Goal: Ask a question

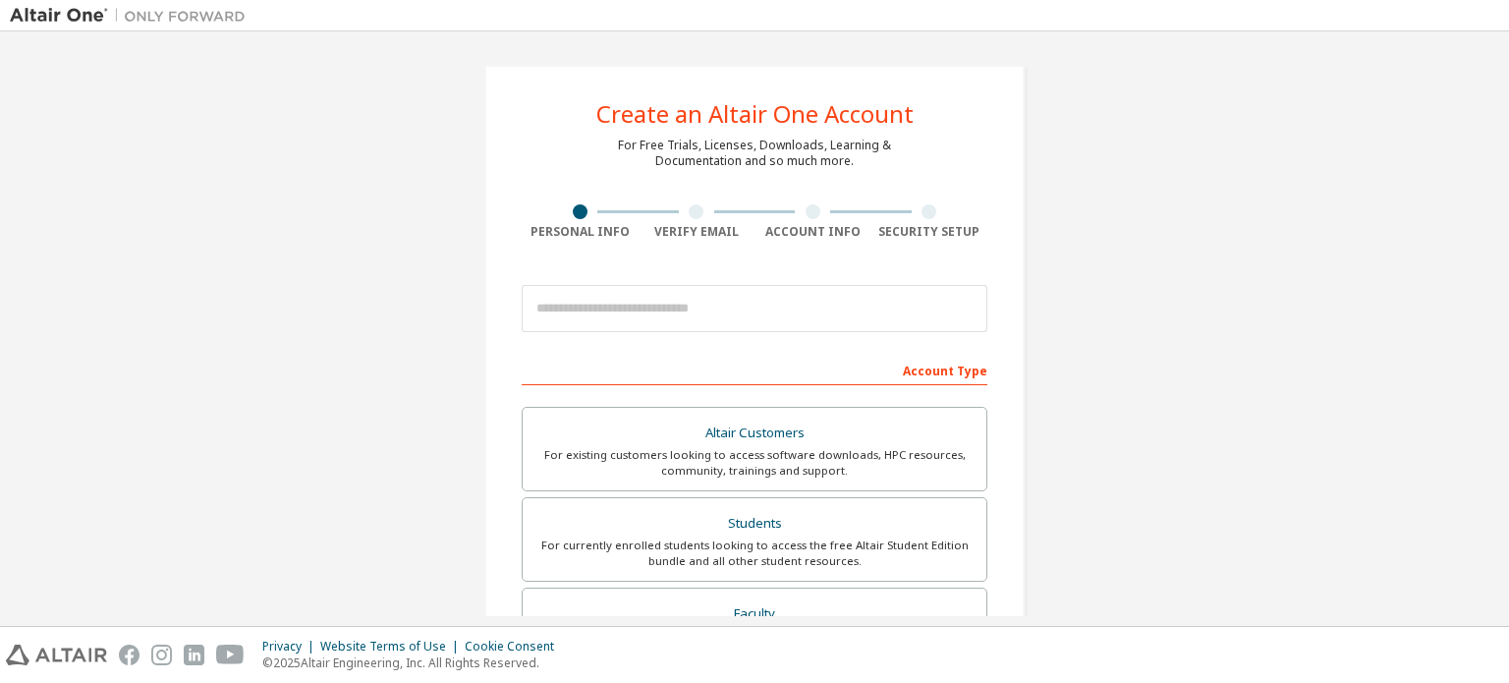
scroll to position [461, 0]
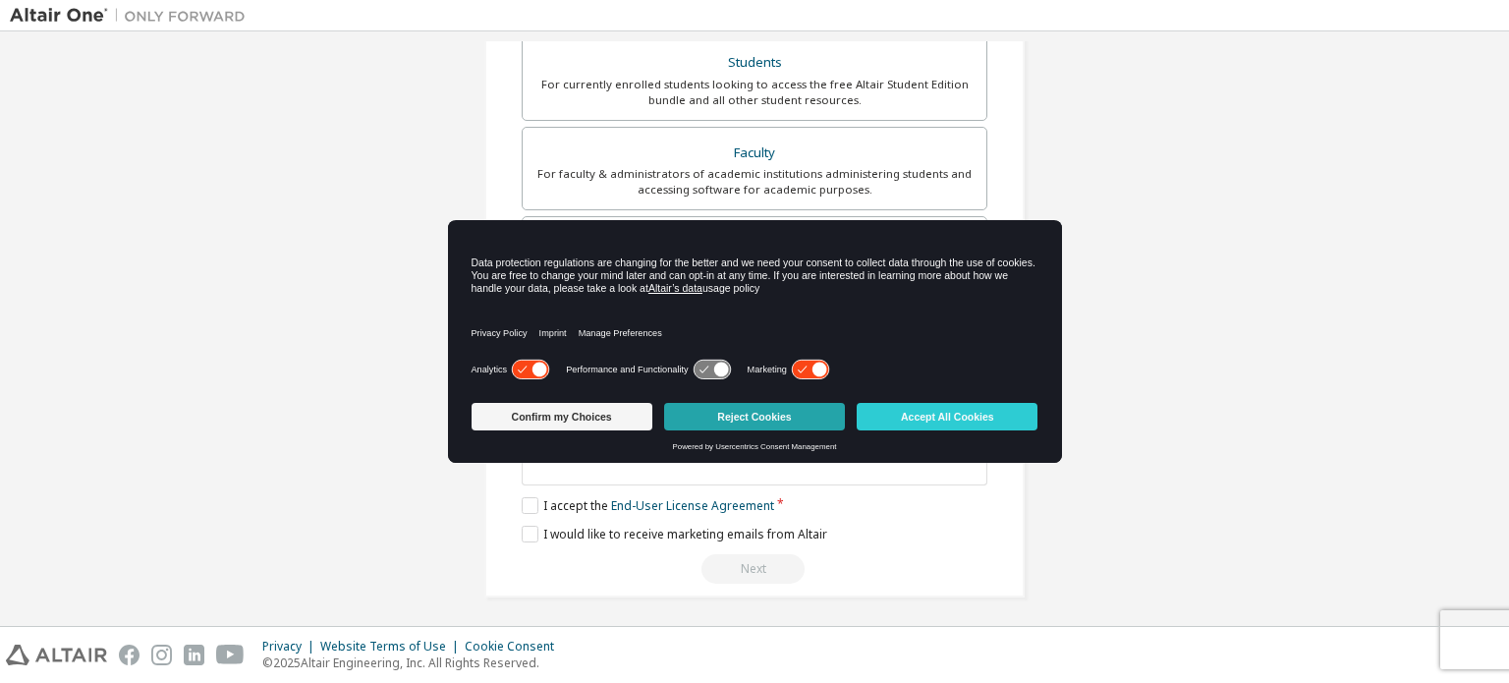
click at [720, 418] on button "Reject Cookies" at bounding box center [754, 417] width 181 height 28
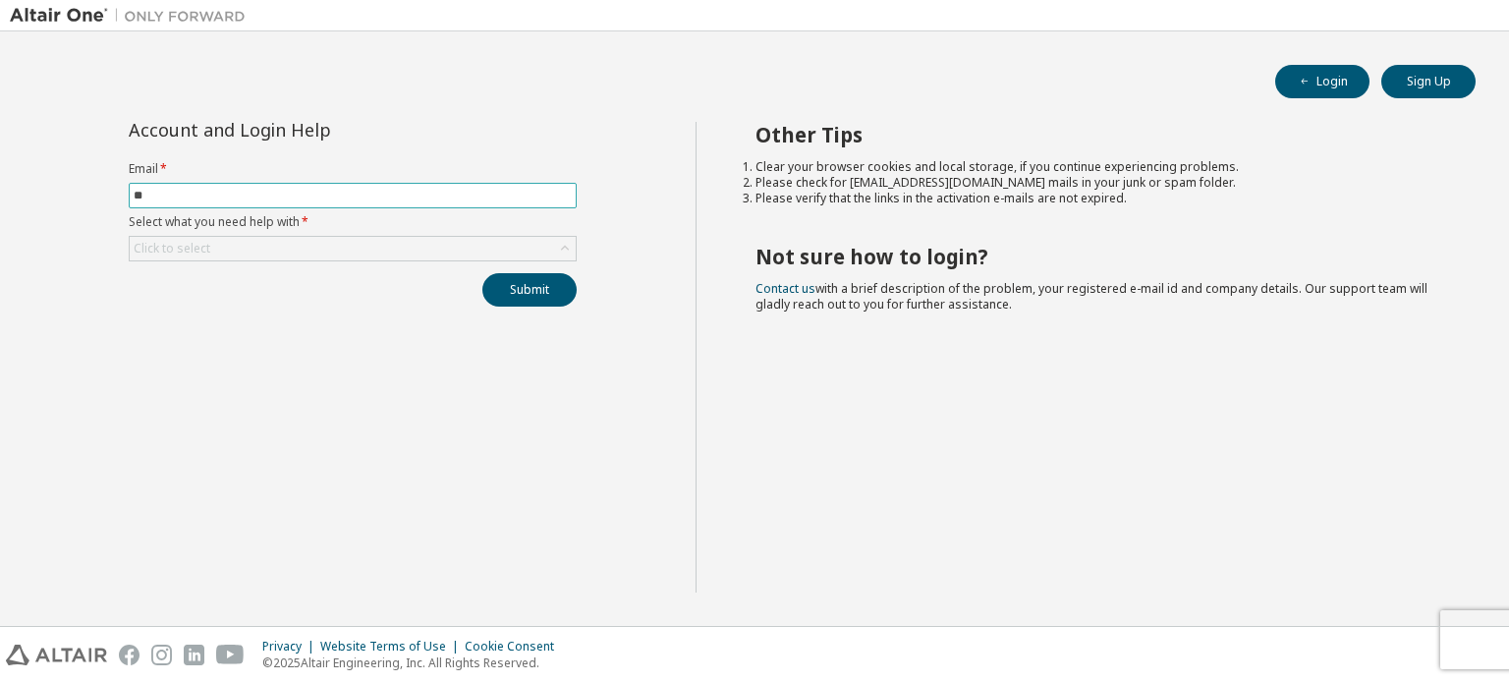
type input "**********"
click at [352, 247] on div "Click to select" at bounding box center [353, 249] width 446 height 24
